Goal: Check status: Check status

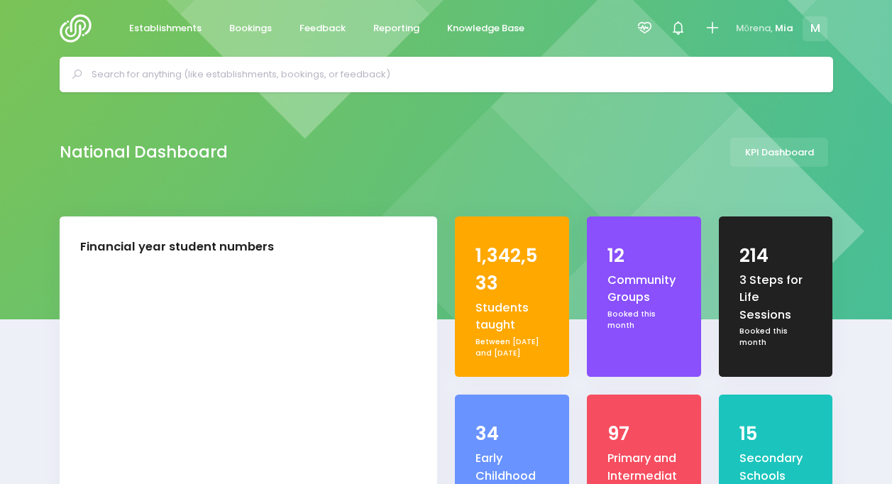
select select "5"
click at [654, 25] on div at bounding box center [645, 29] width 32 height 32
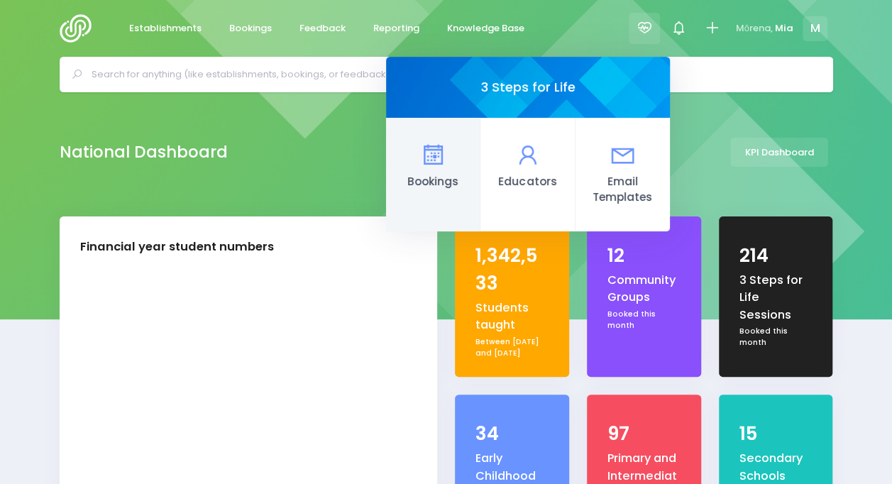
click at [438, 157] on icon at bounding box center [433, 155] width 28 height 28
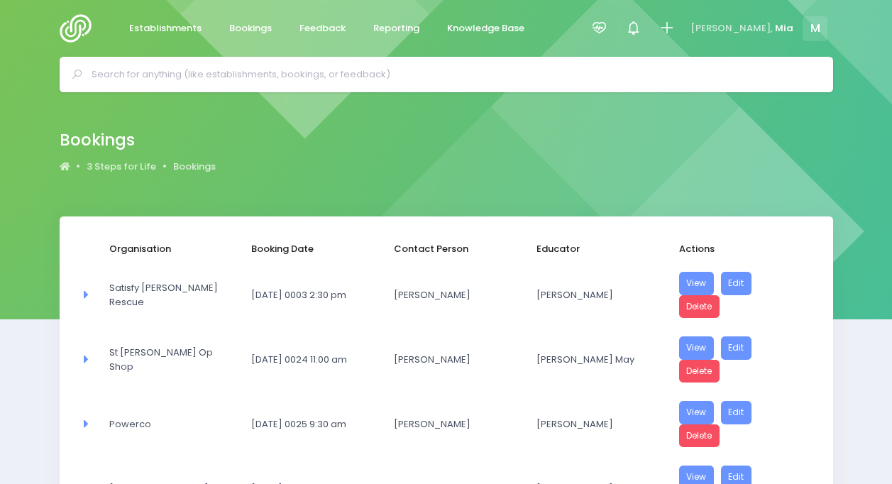
select select "20"
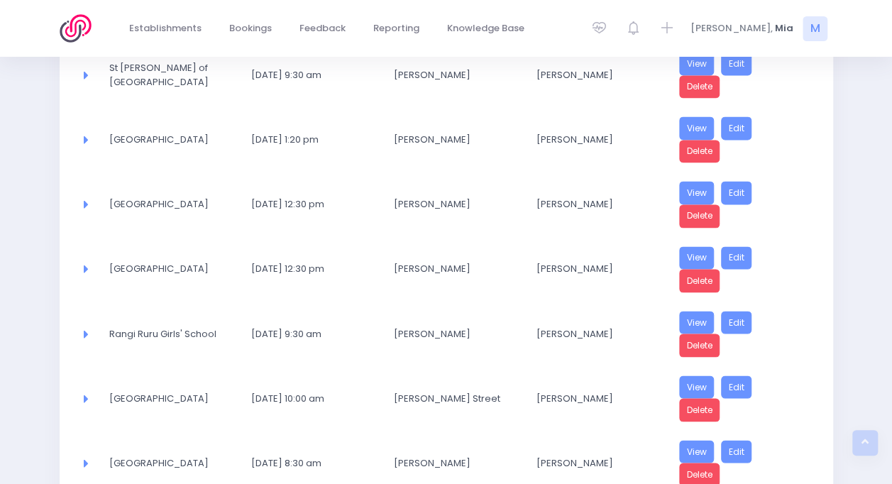
scroll to position [1163, 0]
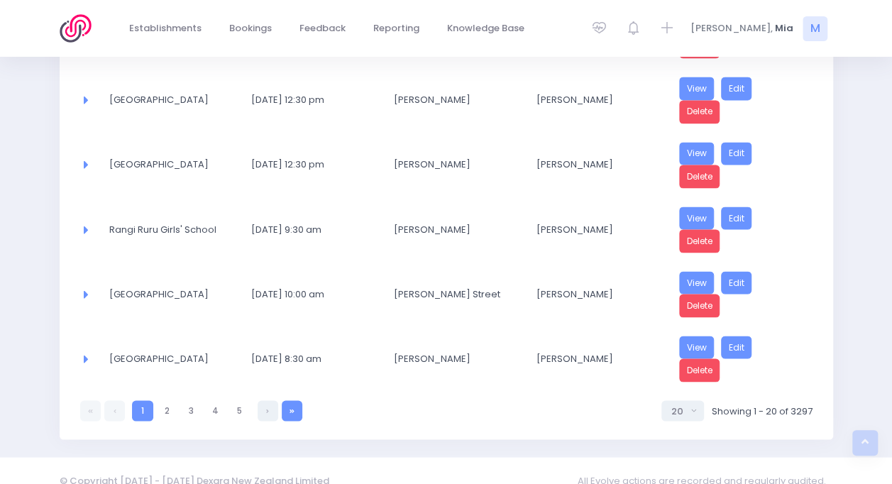
click at [297, 400] on link at bounding box center [292, 410] width 21 height 21
select select "20"
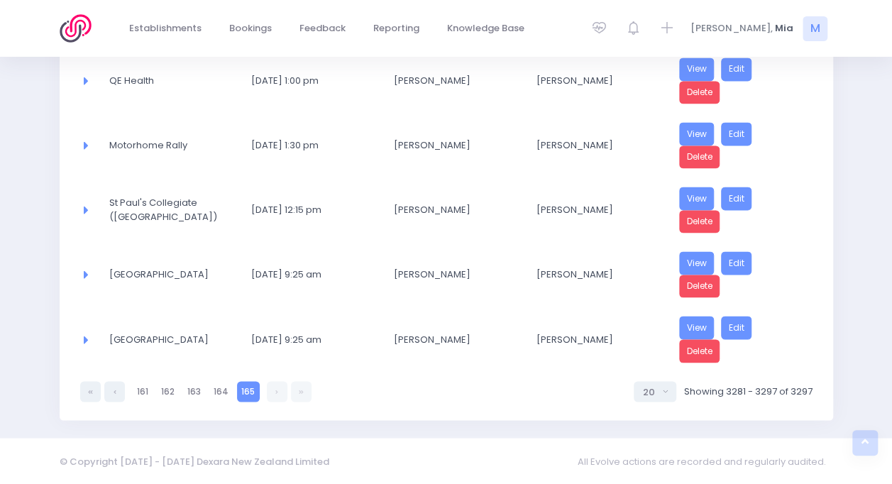
scroll to position [972, 0]
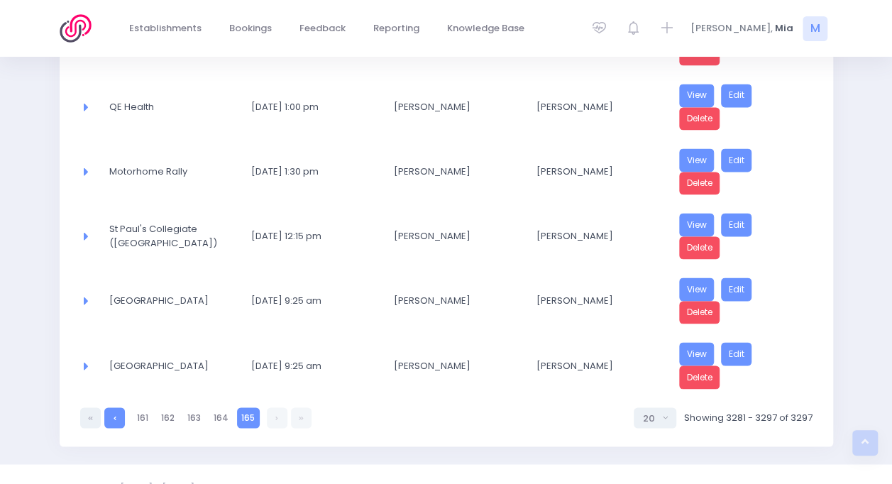
click at [106, 407] on link at bounding box center [114, 417] width 21 height 21
select select "20"
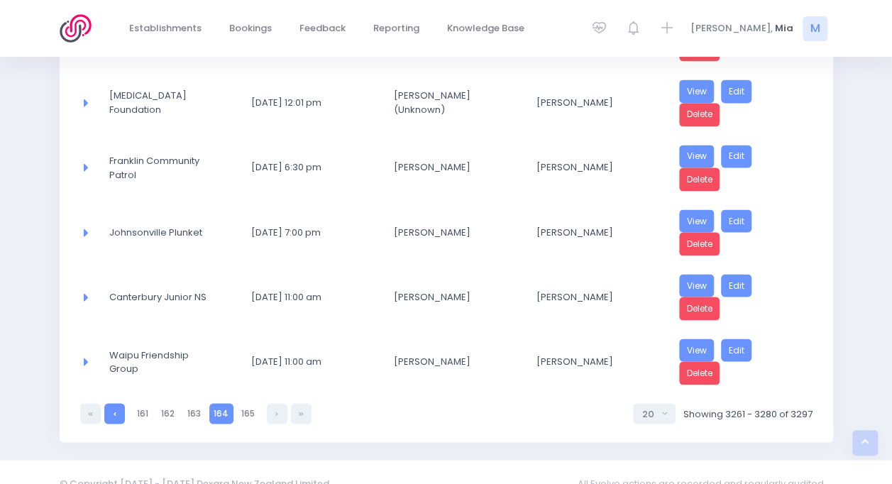
scroll to position [1163, 0]
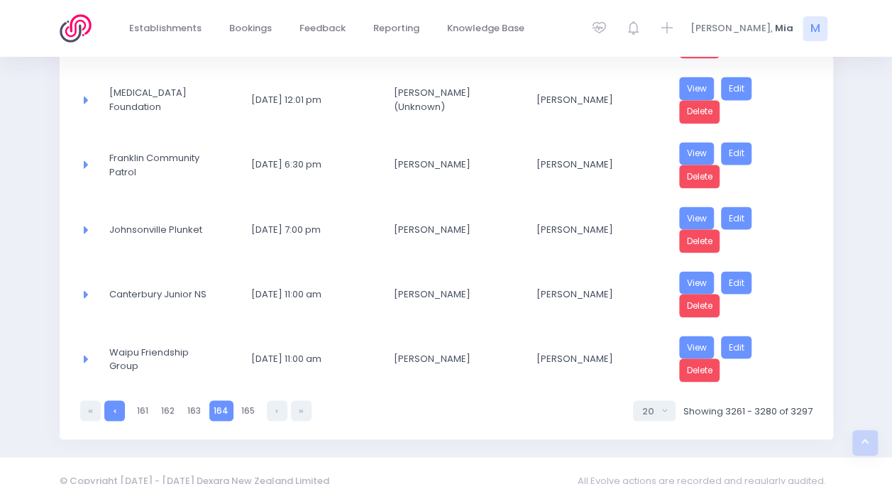
click at [114, 410] on icon at bounding box center [115, 410] width 3 height 0
select select "20"
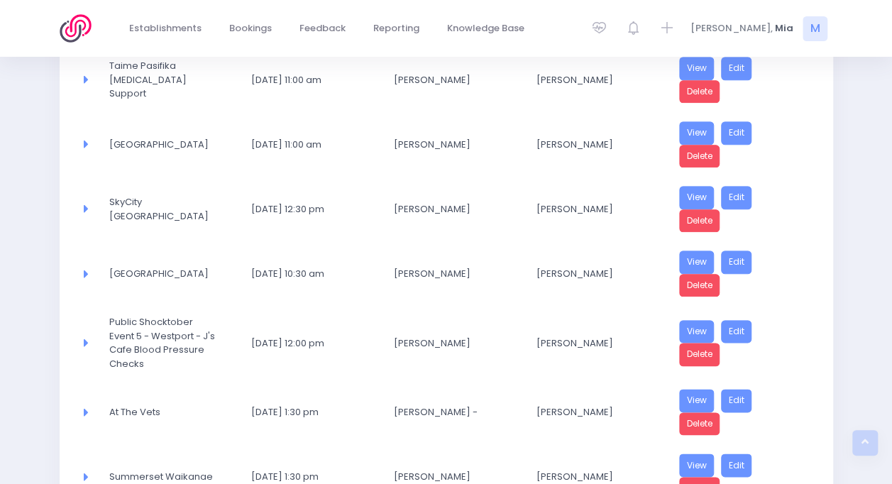
scroll to position [1173, 0]
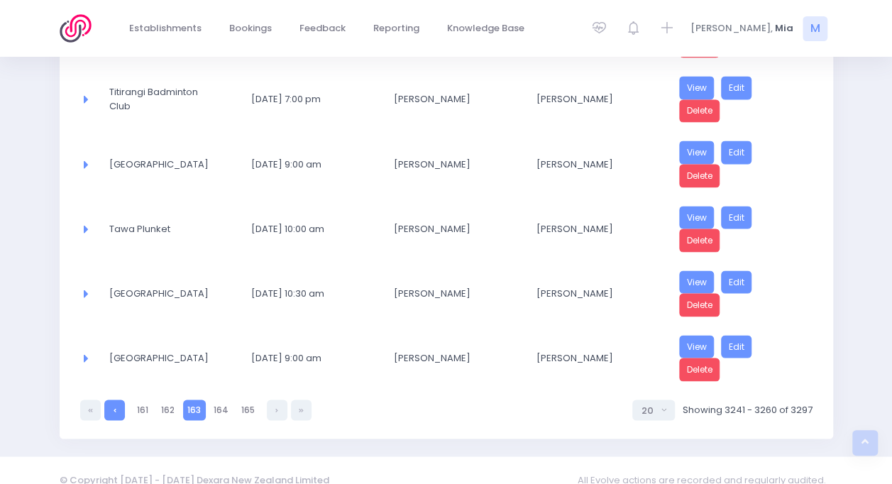
click at [114, 399] on link at bounding box center [114, 409] width 21 height 21
select select "20"
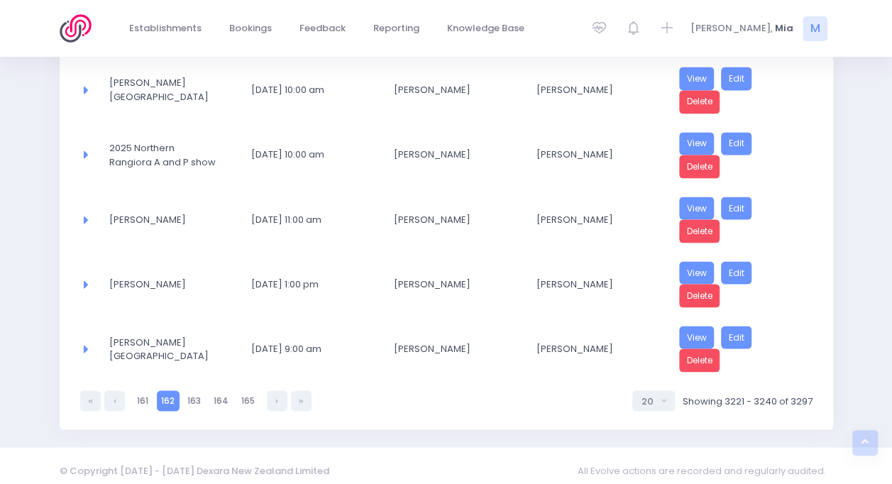
scroll to position [1163, 0]
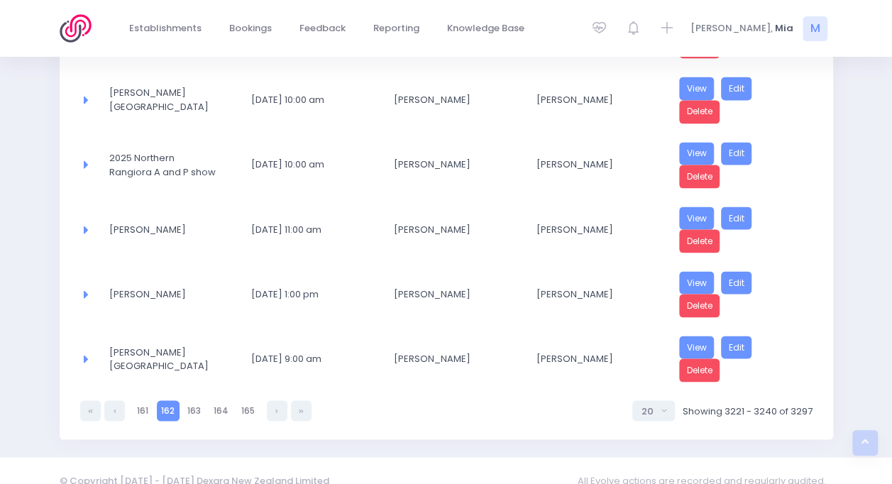
click at [114, 400] on link at bounding box center [114, 410] width 21 height 21
select select "20"
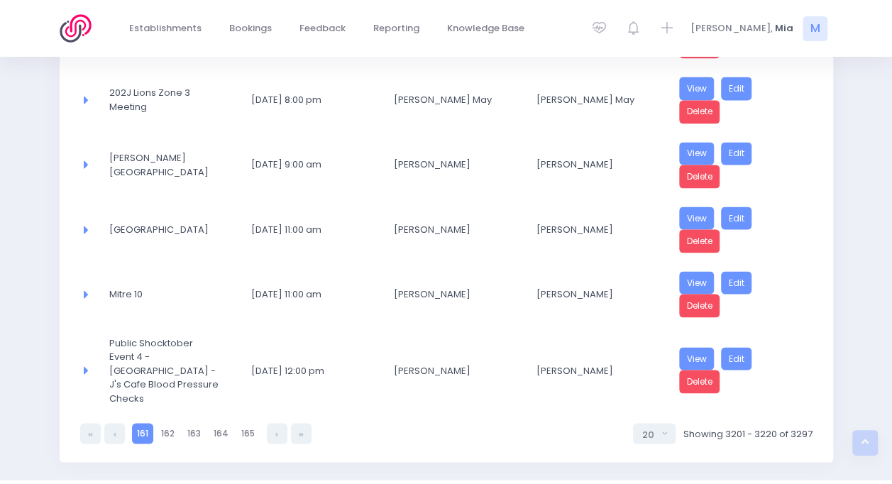
click at [114, 423] on link at bounding box center [114, 433] width 21 height 21
select select "20"
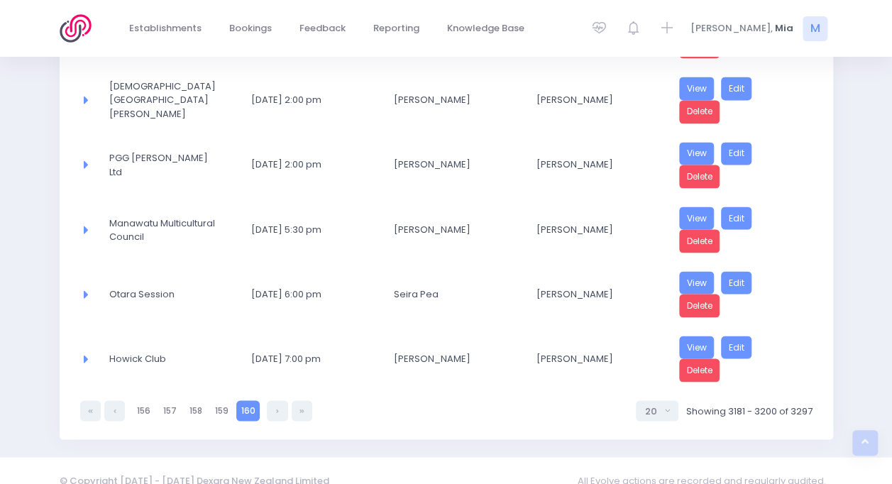
click at [114, 400] on link at bounding box center [114, 410] width 21 height 21
select select "20"
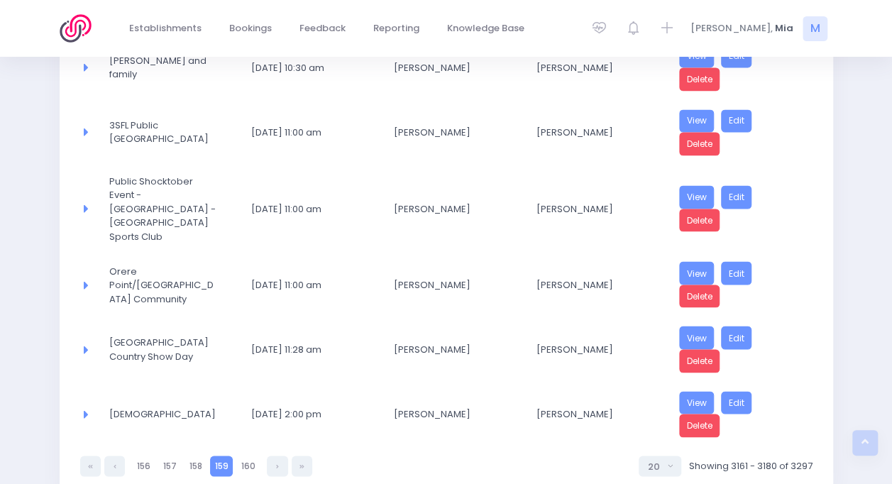
click at [114, 455] on link at bounding box center [114, 465] width 21 height 21
select select "20"
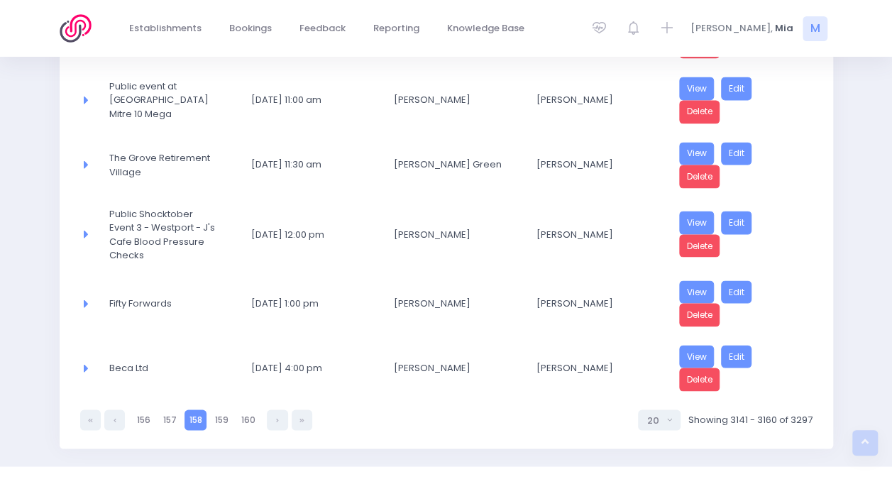
click at [114, 409] on link at bounding box center [114, 419] width 21 height 21
select select "20"
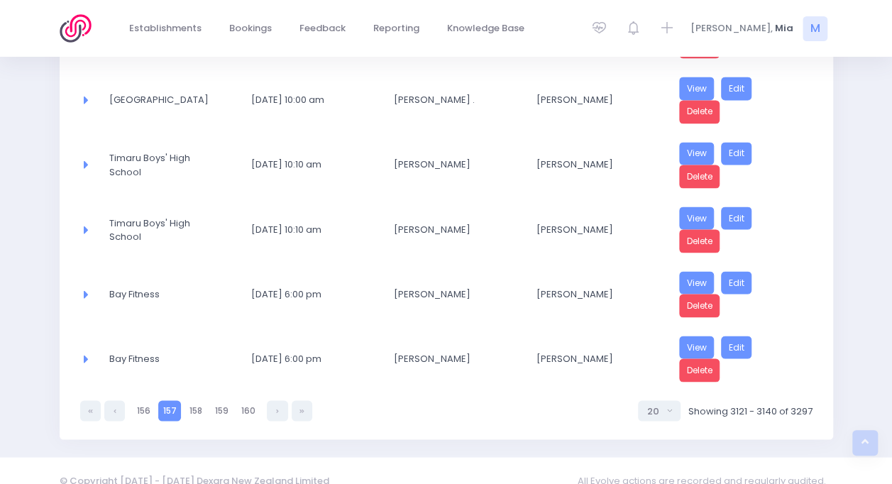
click at [114, 400] on link at bounding box center [114, 410] width 21 height 21
select select "20"
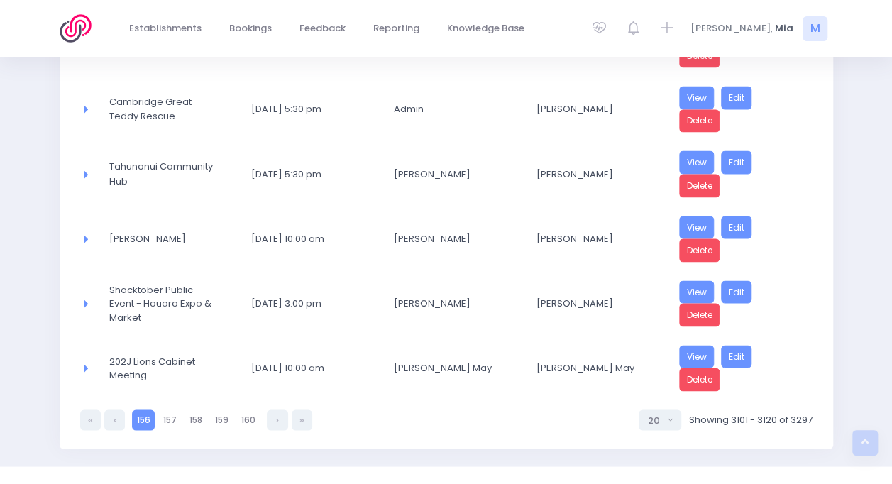
click at [114, 409] on link at bounding box center [114, 419] width 21 height 21
select select "20"
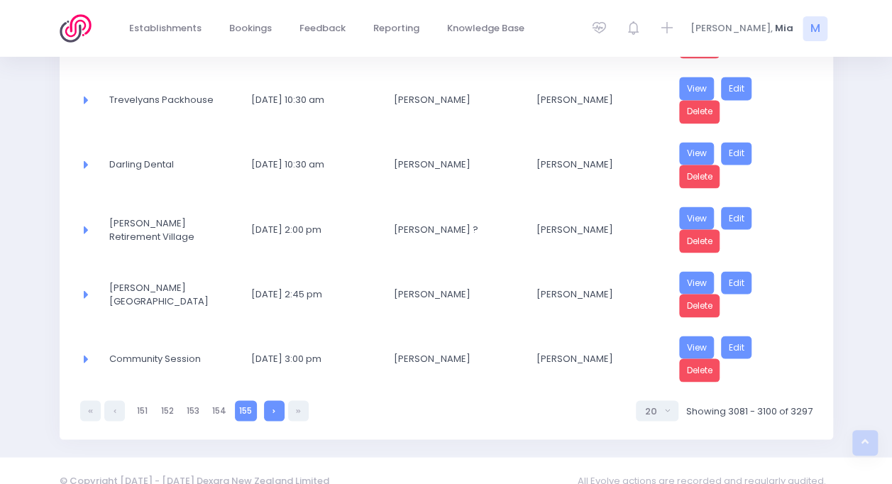
click at [267, 400] on link at bounding box center [274, 410] width 21 height 21
select select "20"
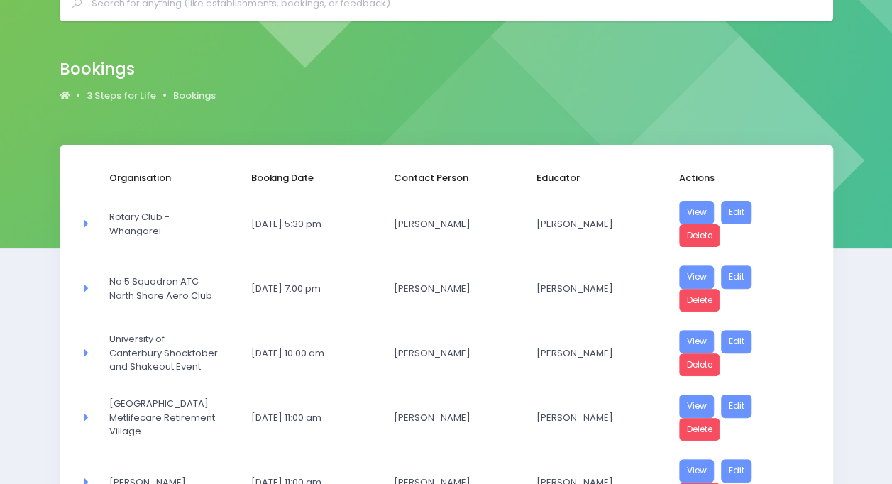
scroll to position [142, 0]
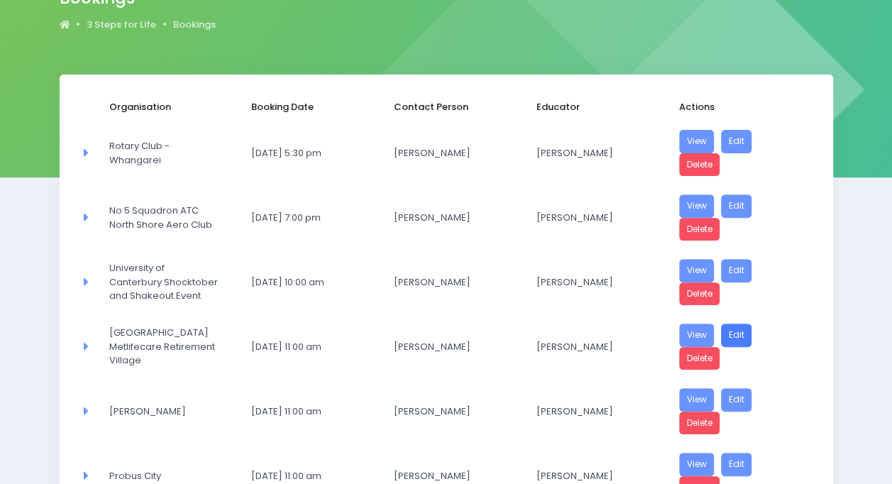
click at [732, 329] on link "Edit" at bounding box center [736, 334] width 31 height 23
